Goal: Find specific page/section

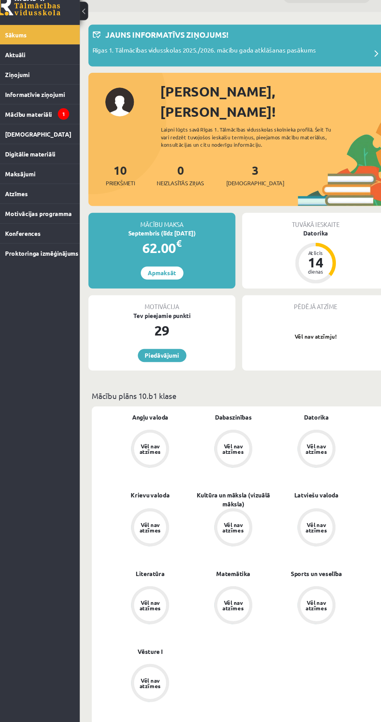
scroll to position [0, 0]
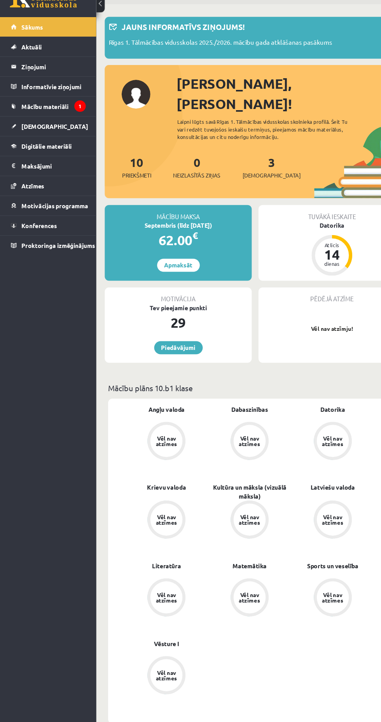
click at [74, 125] on icon "1" at bounding box center [73, 123] width 11 height 11
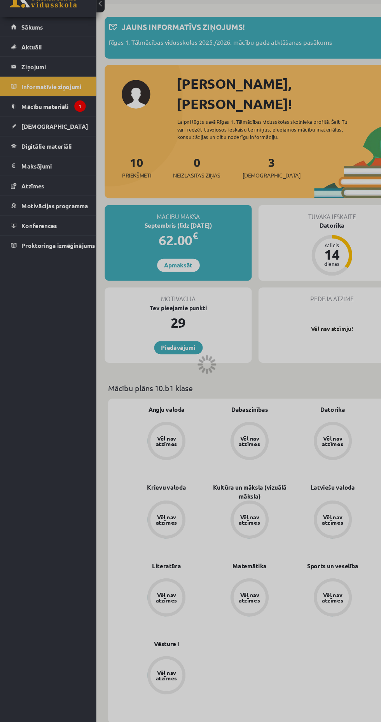
click at [63, 160] on div at bounding box center [190, 361] width 381 height 722
click at [52, 168] on div at bounding box center [190, 361] width 381 height 722
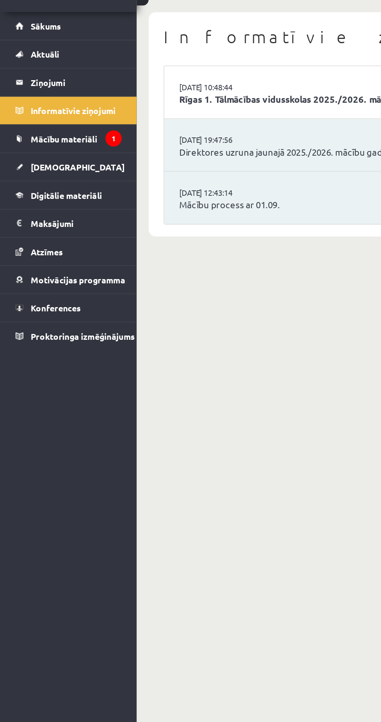
click at [66, 161] on span "Digitālie materiāli" at bounding box center [43, 160] width 46 height 7
